Goal: Task Accomplishment & Management: Use online tool/utility

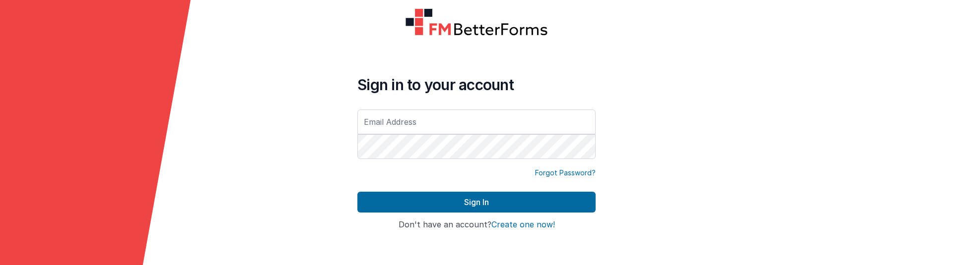
type input "[EMAIL_ADDRESS][DOMAIN_NAME]"
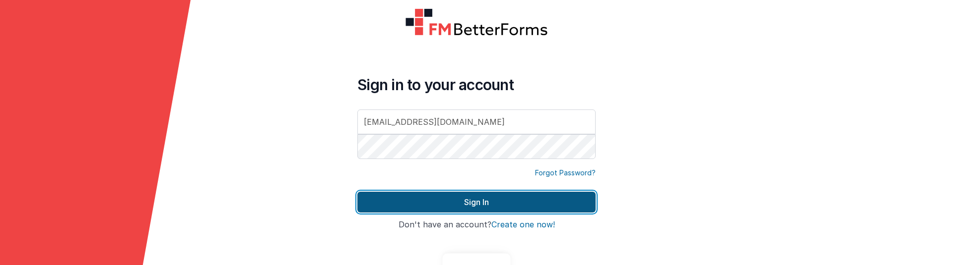
click at [402, 195] on button "Sign In" at bounding box center [476, 202] width 238 height 21
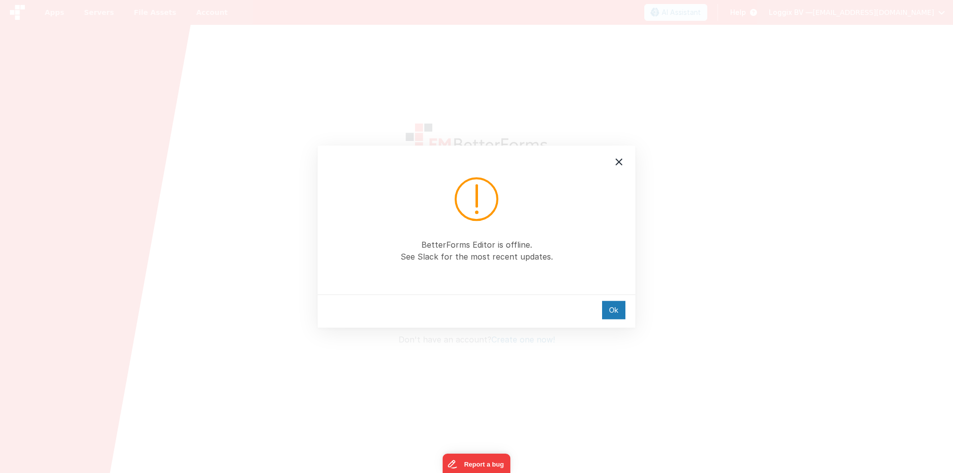
click at [608, 162] on div "BetterForms Editor is offline. See Slack for the most recent updates." at bounding box center [477, 219] width 318 height 149
click at [615, 162] on icon at bounding box center [619, 162] width 12 height 12
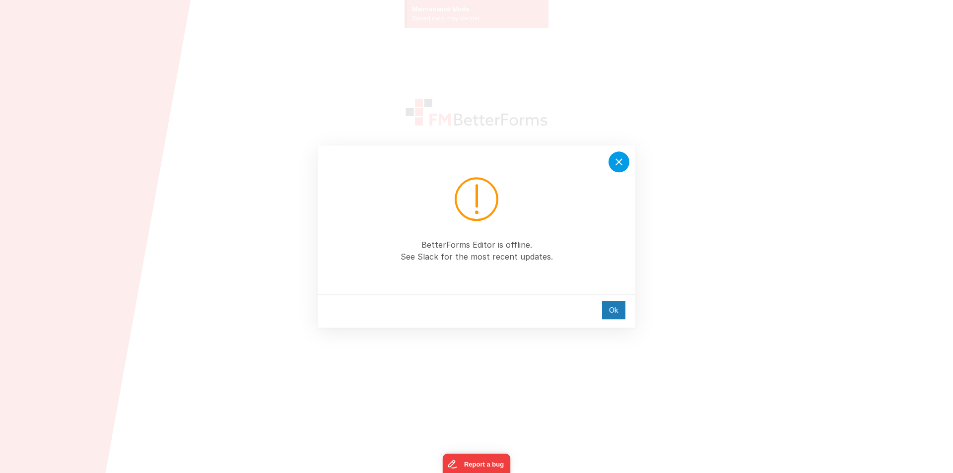
click at [620, 159] on icon at bounding box center [619, 162] width 12 height 12
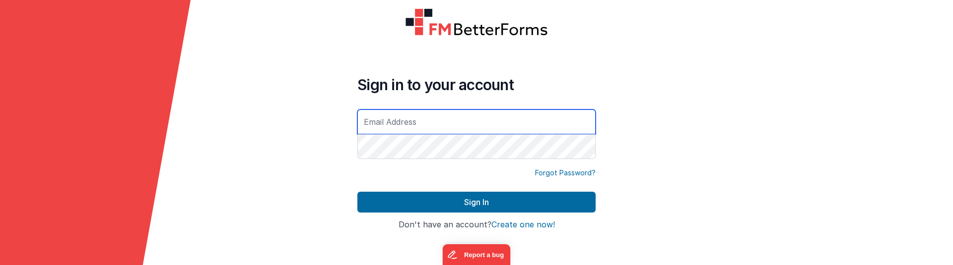
click at [387, 132] on input "text" at bounding box center [476, 122] width 238 height 25
type input "[EMAIL_ADDRESS][DOMAIN_NAME]"
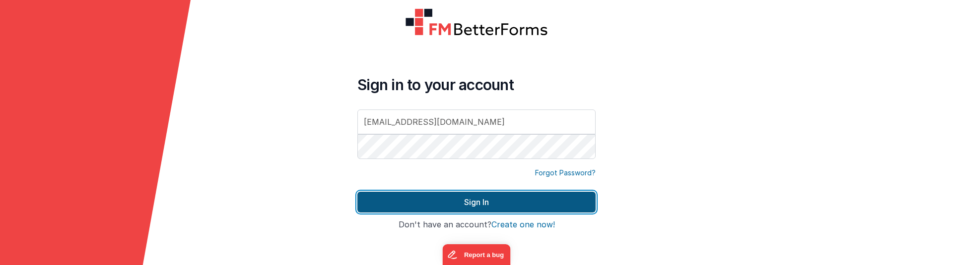
click at [454, 197] on button "Sign In" at bounding box center [476, 202] width 238 height 21
